Goal: Information Seeking & Learning: Find contact information

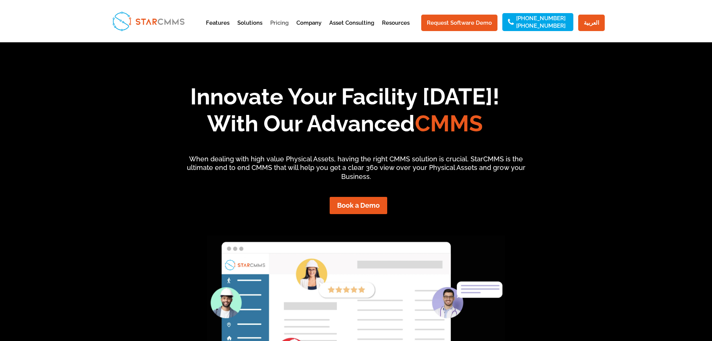
click at [289, 23] on link "Pricing" at bounding box center [279, 29] width 18 height 18
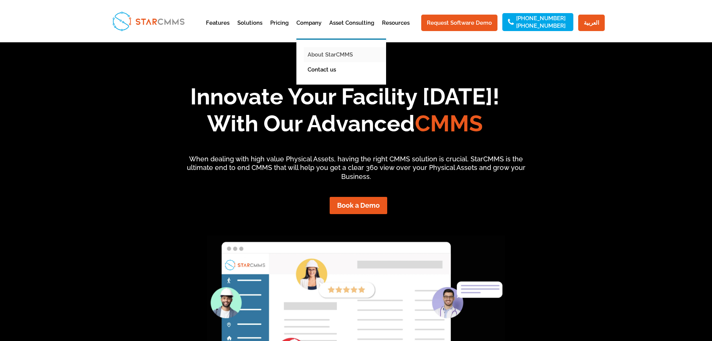
click at [334, 53] on link "About StarCMMS" at bounding box center [347, 54] width 86 height 15
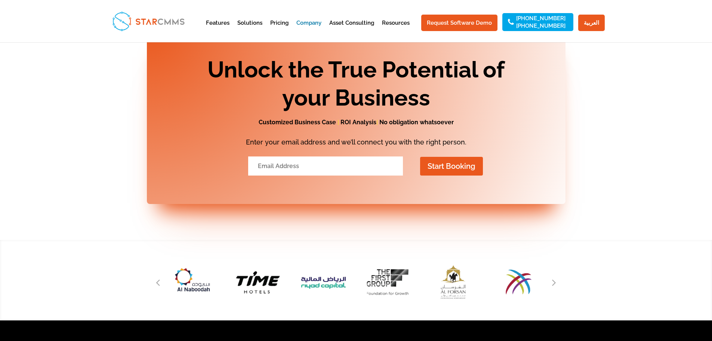
scroll to position [927, 0]
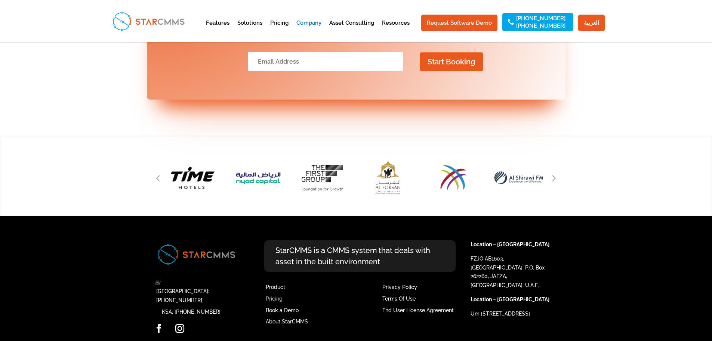
click at [270, 295] on link "Pricing" at bounding box center [274, 298] width 17 height 6
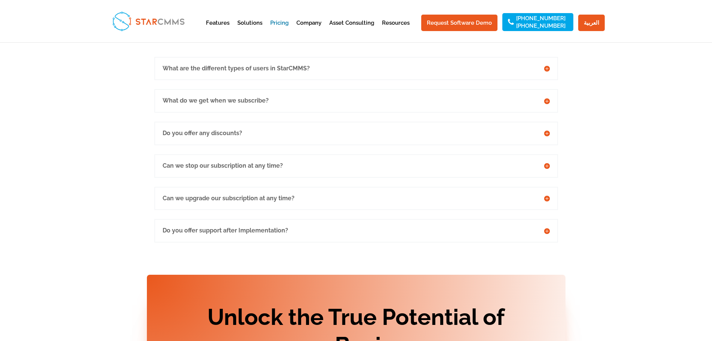
scroll to position [1633, 0]
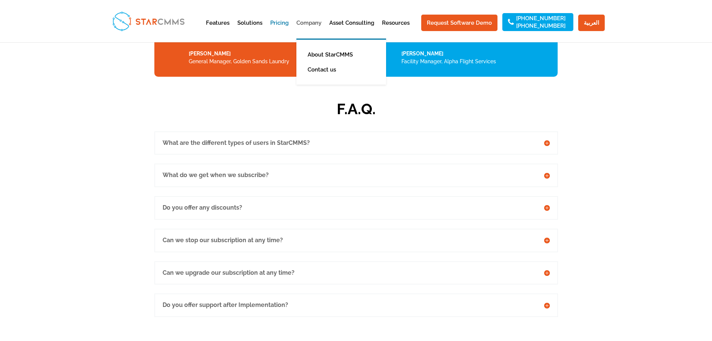
click at [312, 21] on link "Company" at bounding box center [309, 29] width 25 height 18
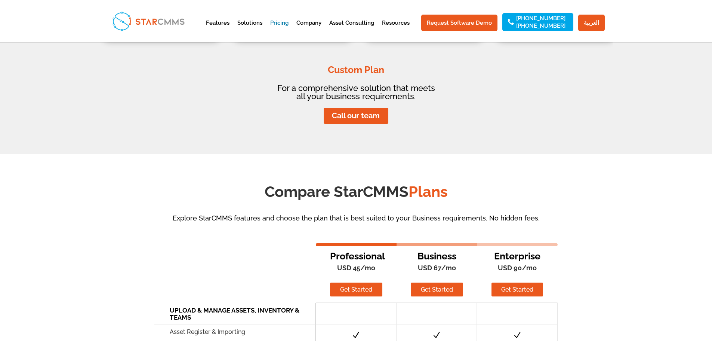
scroll to position [449, 0]
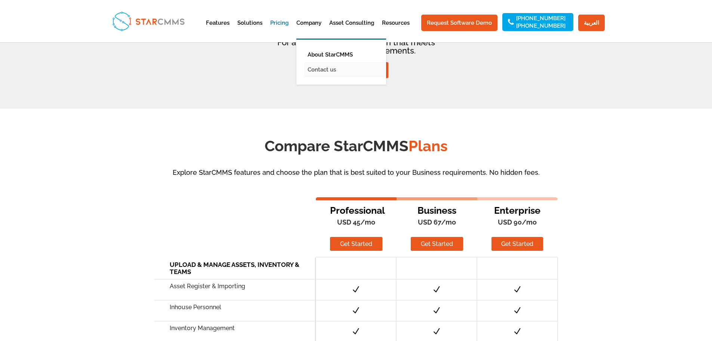
drag, startPoint x: 337, startPoint y: 70, endPoint x: 347, endPoint y: 71, distance: 9.9
click at [337, 70] on link "Contact us" at bounding box center [347, 69] width 86 height 15
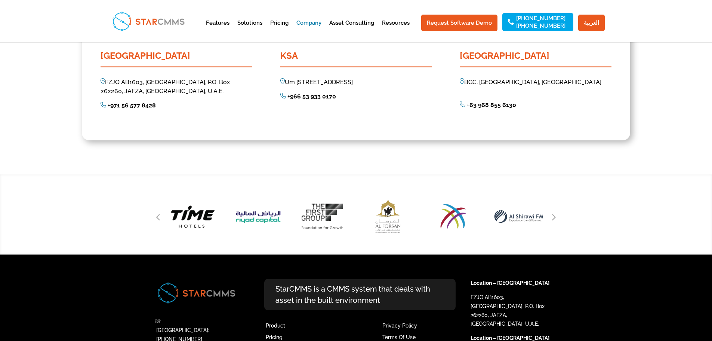
scroll to position [773, 0]
